Goal: Go to known website: Access a specific website the user already knows

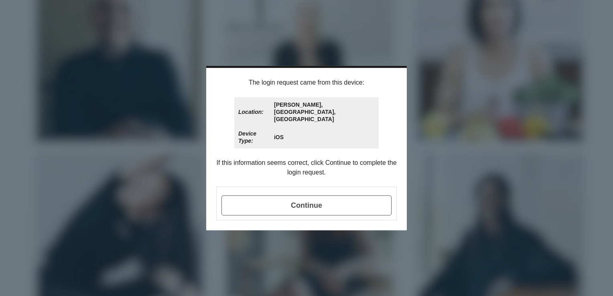
click at [300, 195] on span "Continue" at bounding box center [306, 205] width 170 height 20
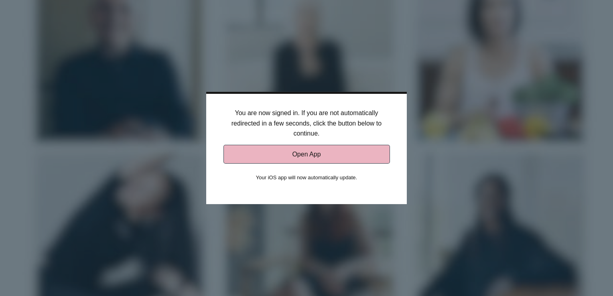
click at [308, 153] on link "Open App" at bounding box center [306, 154] width 166 height 19
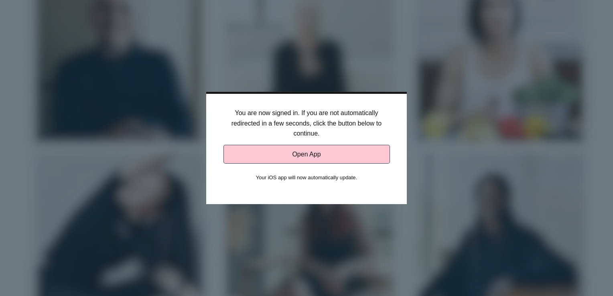
click at [433, 137] on div at bounding box center [306, 148] width 613 height 296
click at [394, 32] on div at bounding box center [306, 148] width 613 height 296
